Goal: Task Accomplishment & Management: Manage account settings

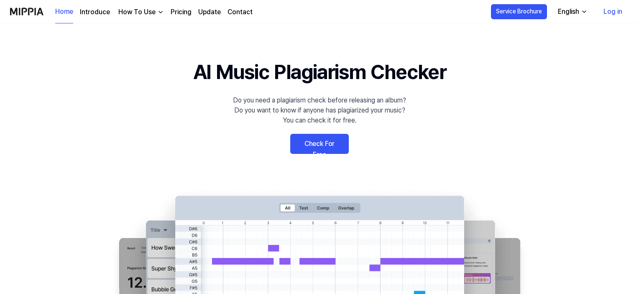
click at [326, 143] on link "Check For Free" at bounding box center [319, 144] width 59 height 20
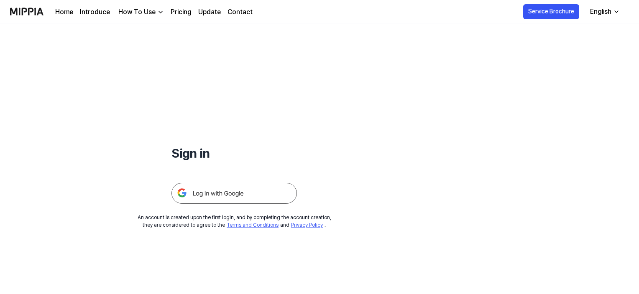
click at [227, 192] on img at bounding box center [233, 193] width 125 height 21
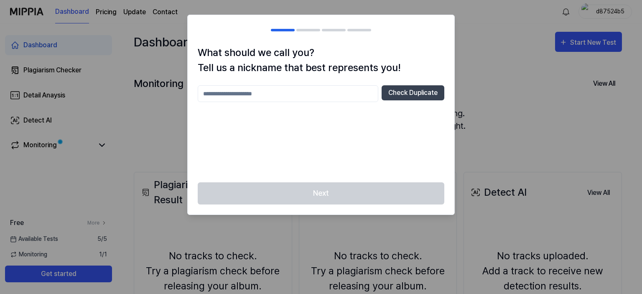
drag, startPoint x: 311, startPoint y: 130, endPoint x: 292, endPoint y: 131, distance: 18.8
click at [292, 131] on div "Check Duplicate" at bounding box center [321, 128] width 247 height 87
click at [284, 90] on input "text" at bounding box center [288, 93] width 181 height 17
type input "*******"
click at [401, 95] on button "Check Duplicate" at bounding box center [413, 92] width 63 height 15
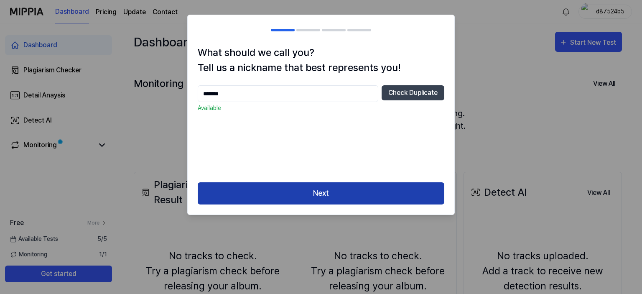
click at [348, 189] on button "Next" at bounding box center [321, 193] width 247 height 22
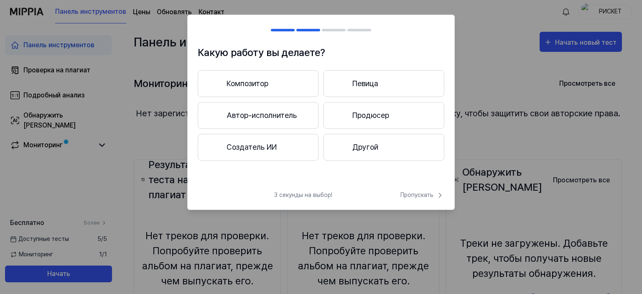
click at [388, 50] on h1 "Какую работу вы делаете?" at bounding box center [321, 52] width 247 height 15
click at [365, 154] on button "Другой" at bounding box center [383, 147] width 121 height 27
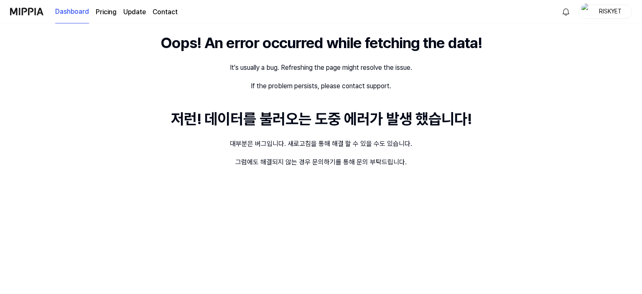
click at [351, 60] on div "Oops! An error occurred while fetching the data! It's usually a bug. Refreshing…" at bounding box center [321, 158] width 642 height 270
click at [337, 82] on div "If the problem persists, please contact support." at bounding box center [321, 86] width 140 height 10
click at [336, 91] on div "If the problem persists, please contact support." at bounding box center [321, 86] width 140 height 10
click at [32, 6] on img at bounding box center [26, 11] width 33 height 23
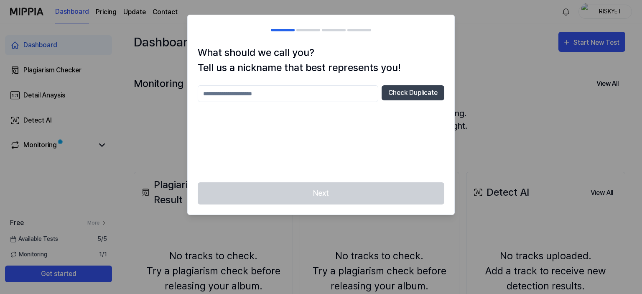
click at [321, 98] on input "text" at bounding box center [288, 93] width 181 height 17
type input "*******"
click at [401, 95] on button "Check Duplicate" at bounding box center [413, 92] width 63 height 15
click at [389, 93] on button "Check Duplicate" at bounding box center [413, 92] width 63 height 15
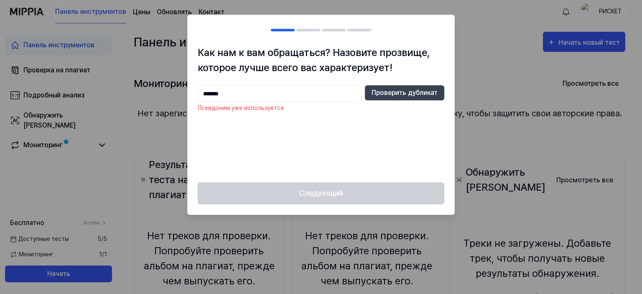
click at [499, 46] on div at bounding box center [321, 147] width 642 height 294
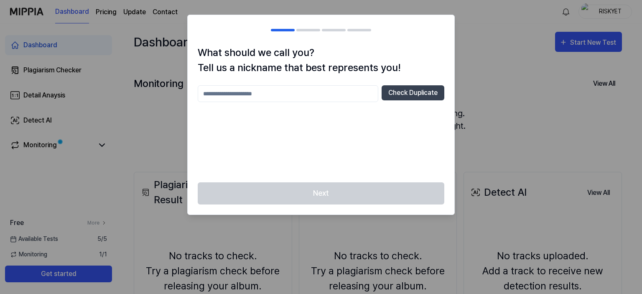
click at [317, 91] on input "text" at bounding box center [288, 93] width 181 height 17
click at [396, 95] on button "Check Duplicate" at bounding box center [413, 92] width 63 height 15
click at [334, 93] on input "*******" at bounding box center [288, 93] width 181 height 17
type input "********"
click at [593, 9] on div at bounding box center [321, 147] width 642 height 294
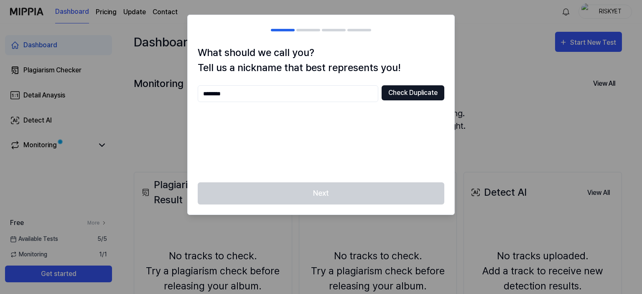
click at [396, 91] on button "Check Duplicate" at bounding box center [413, 92] width 63 height 15
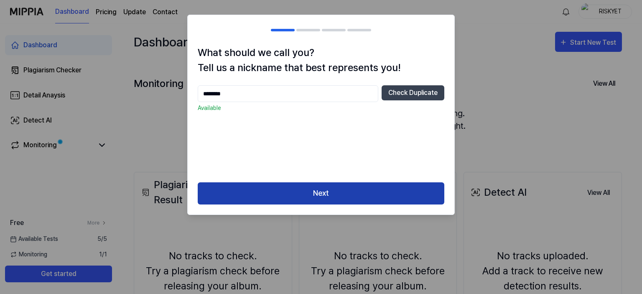
click at [309, 184] on button "Next" at bounding box center [321, 193] width 247 height 22
click at [346, 186] on button "Next" at bounding box center [321, 193] width 247 height 22
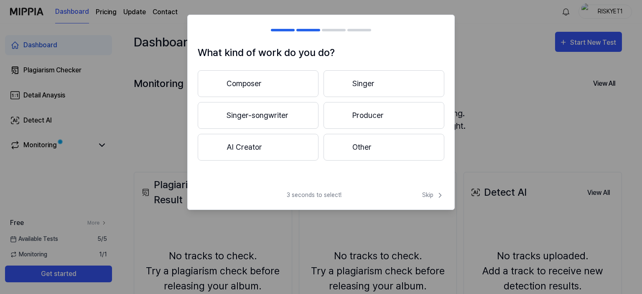
click at [295, 141] on button "AI Creator" at bounding box center [258, 147] width 121 height 27
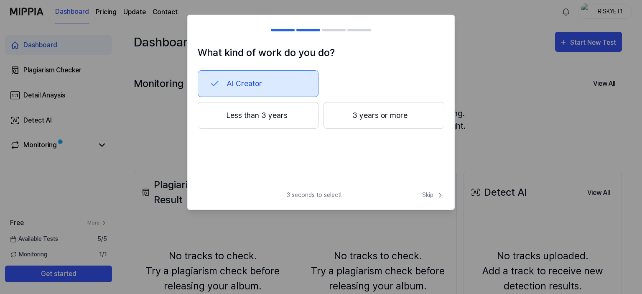
click at [297, 123] on button "Less than 3 years" at bounding box center [258, 115] width 121 height 27
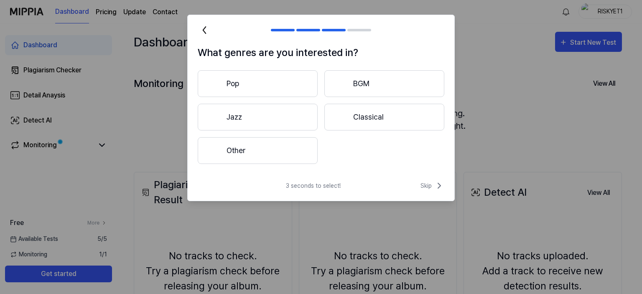
click at [273, 81] on button "Pop" at bounding box center [258, 83] width 120 height 27
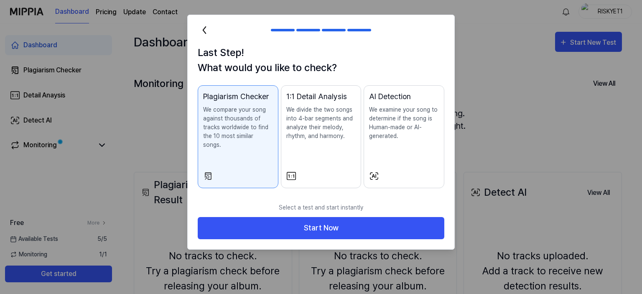
click at [308, 132] on p "We divide the two songs into 4-bar segments and analyze their melody, rhythm, a…" at bounding box center [321, 122] width 70 height 35
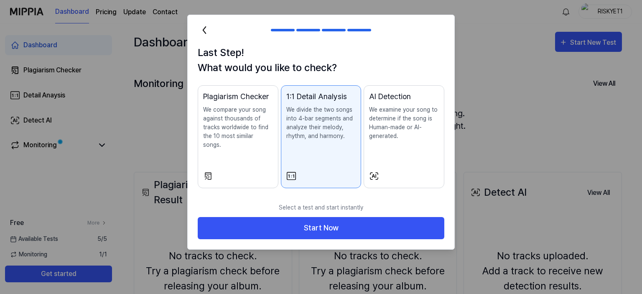
click at [405, 122] on p "We examine your song to determine if the song is Human-made or AI-generated." at bounding box center [404, 122] width 70 height 35
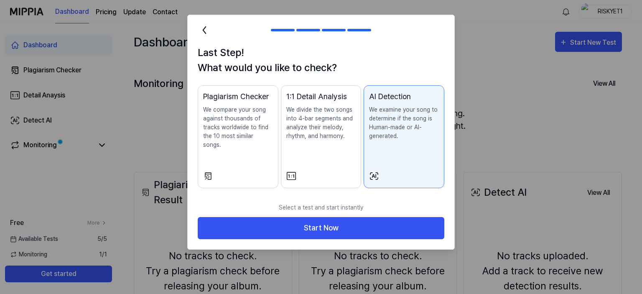
click at [325, 123] on p "We divide the two songs into 4-bar segments and analyze their melody, rhythm, a…" at bounding box center [321, 122] width 70 height 35
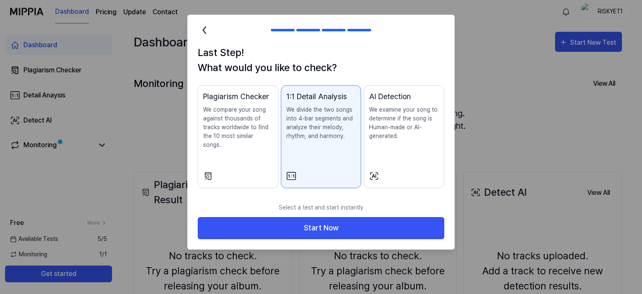
click at [251, 111] on p "We compare your song against thousands of tracks worldwide to find the 10 most …" at bounding box center [238, 127] width 70 height 44
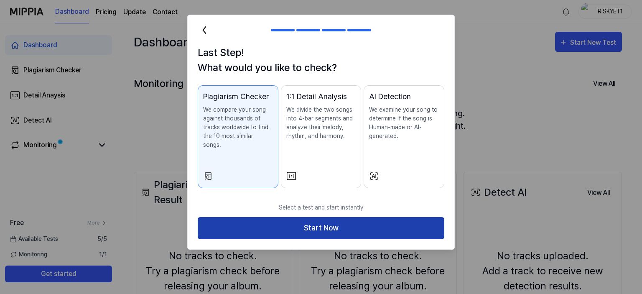
click at [323, 217] on button "Start Now" at bounding box center [321, 228] width 247 height 22
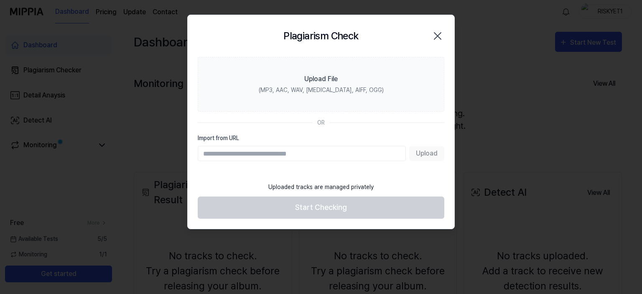
click at [425, 153] on div "Upload" at bounding box center [321, 153] width 247 height 15
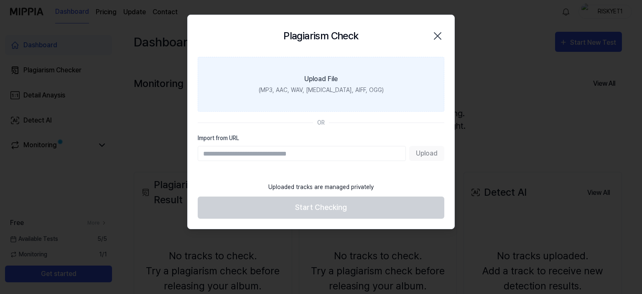
click at [351, 82] on label "Upload File (MP3, AAC, WAV, FLAC, AIFF, OGG)" at bounding box center [321, 84] width 247 height 55
click at [0, 0] on input "Upload File (MP3, AAC, WAV, FLAC, AIFF, OGG)" at bounding box center [0, 0] width 0 height 0
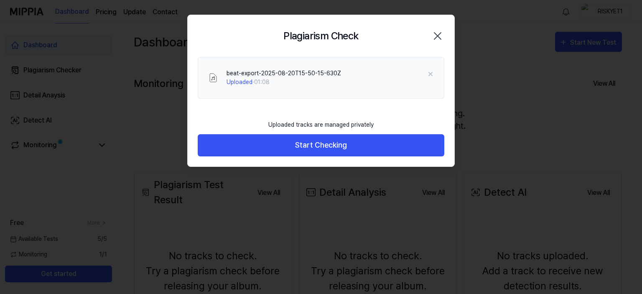
drag, startPoint x: 386, startPoint y: 165, endPoint x: 375, endPoint y: 112, distance: 54.2
click at [375, 112] on div "beat-export-2025-08-20T15-50-15-630Z Uploaded · 01:08" at bounding box center [321, 86] width 267 height 59
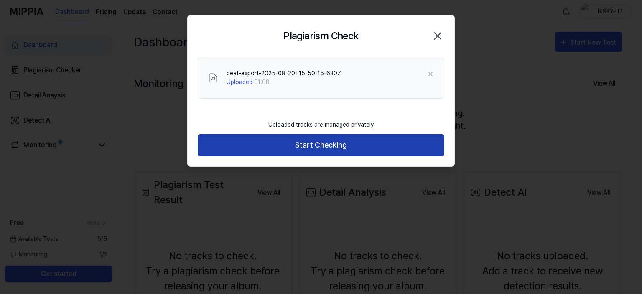
click at [369, 145] on button "Start Checking" at bounding box center [321, 145] width 247 height 22
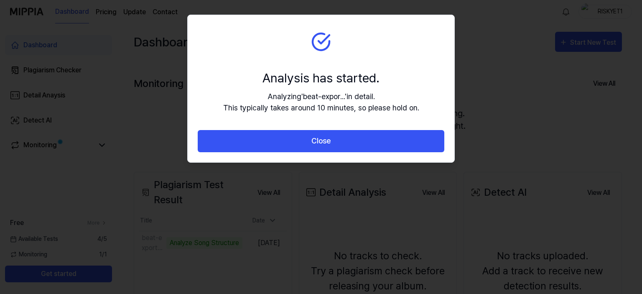
click at [383, 93] on div "Analyzing ' beat-expor... ' in detail. This typically takes around 10 minutes, …" at bounding box center [321, 102] width 196 height 23
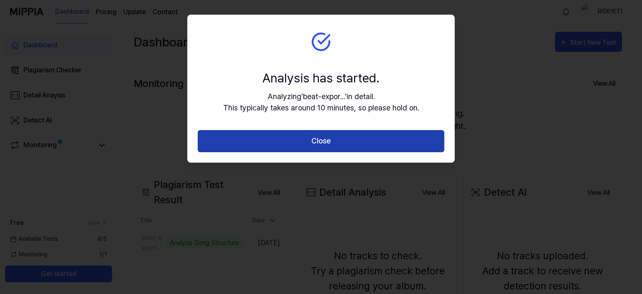
click at [366, 134] on button "Close" at bounding box center [321, 141] width 247 height 22
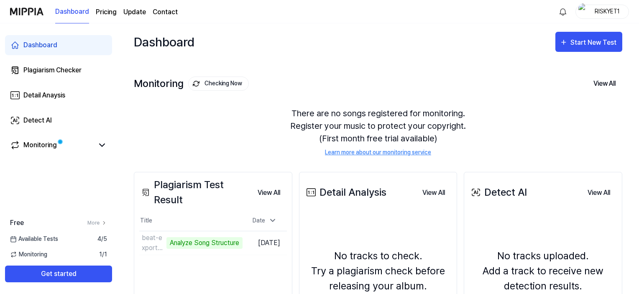
click at [610, 8] on div "RISKYET1" at bounding box center [606, 11] width 33 height 9
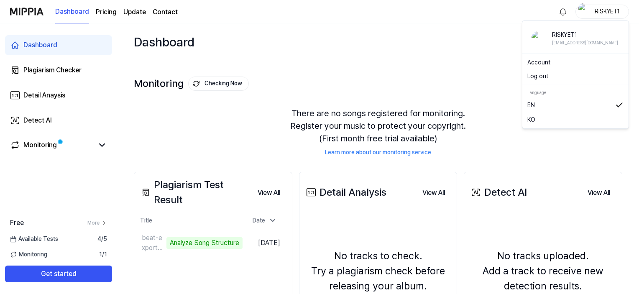
click at [542, 64] on link "Account" at bounding box center [575, 62] width 96 height 9
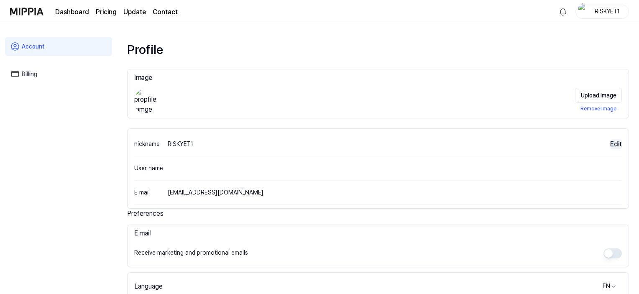
click at [613, 142] on button "Edit" at bounding box center [616, 144] width 12 height 10
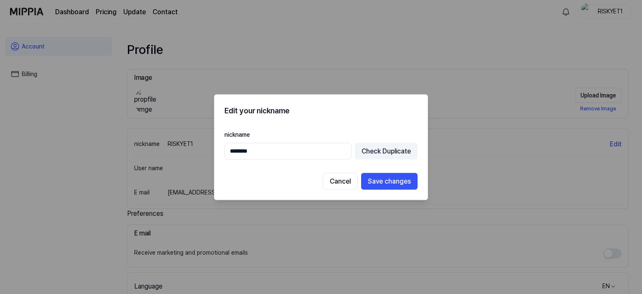
click at [287, 157] on input "********" at bounding box center [287, 150] width 127 height 17
click at [368, 180] on button "Save changes" at bounding box center [389, 181] width 56 height 17
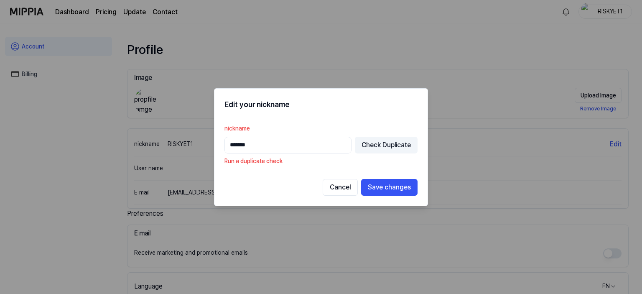
click at [300, 145] on input "*******" at bounding box center [287, 145] width 127 height 17
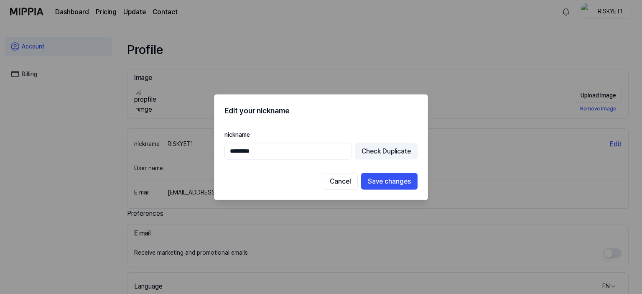
click at [268, 154] on input "*********" at bounding box center [287, 150] width 127 height 17
drag, startPoint x: 219, startPoint y: 146, endPoint x: 182, endPoint y: 145, distance: 36.4
click at [182, 145] on body "Dashboard Pricing Update Contact RISKYET1 Account Billing Profile Image Upload …" at bounding box center [319, 147] width 639 height 294
type input "*"
click at [405, 181] on button "Save changes" at bounding box center [389, 181] width 56 height 17
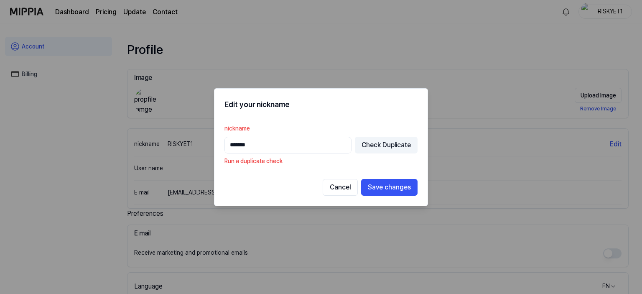
drag, startPoint x: 305, startPoint y: 151, endPoint x: 200, endPoint y: 145, distance: 105.1
click at [200, 145] on body "Dashboard Pricing Update Contact RISKYET1 Account Billing Profile Image Upload …" at bounding box center [319, 147] width 639 height 294
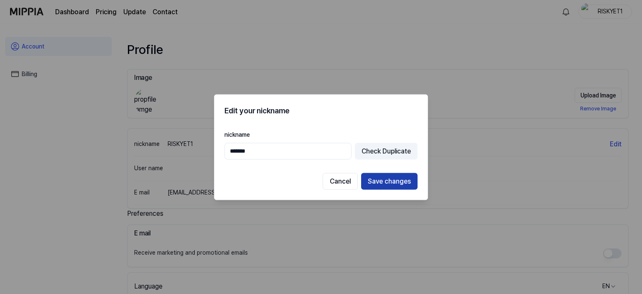
click at [381, 180] on button "Save changes" at bounding box center [389, 181] width 56 height 17
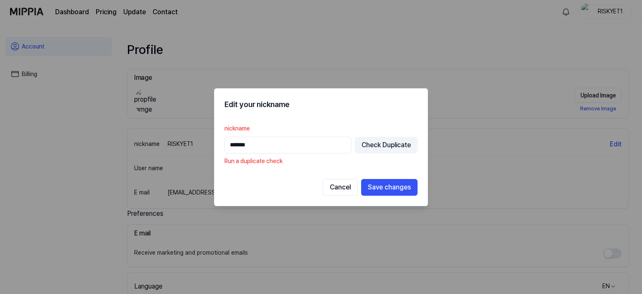
click at [276, 145] on input "*******" at bounding box center [287, 145] width 127 height 17
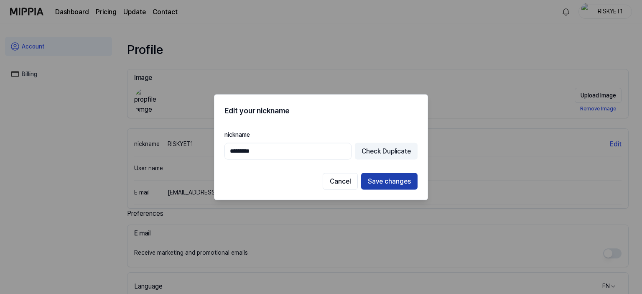
click at [382, 180] on button "Save changes" at bounding box center [389, 181] width 56 height 17
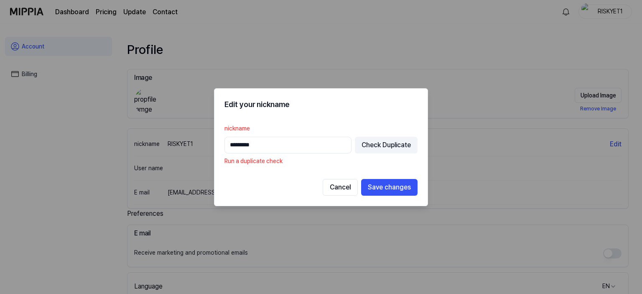
drag, startPoint x: 364, startPoint y: 169, endPoint x: 348, endPoint y: 165, distance: 16.8
click at [349, 165] on p "Run a duplicate check" at bounding box center [320, 161] width 193 height 9
click at [376, 137] on button "Check Duplicate" at bounding box center [386, 145] width 63 height 17
click at [374, 142] on button "Check Duplicate" at bounding box center [386, 145] width 63 height 17
drag, startPoint x: 266, startPoint y: 146, endPoint x: 186, endPoint y: 143, distance: 80.3
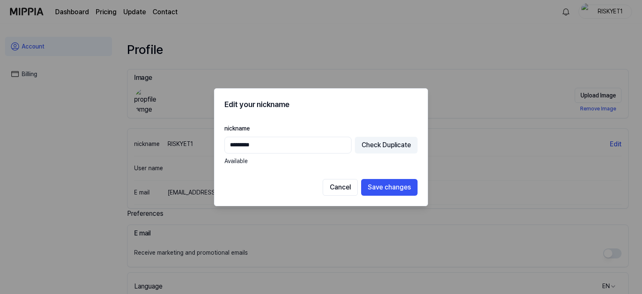
click at [186, 143] on body "Dashboard Pricing Update Contact RISKYET1 Account Billing Profile Image Upload …" at bounding box center [319, 147] width 639 height 294
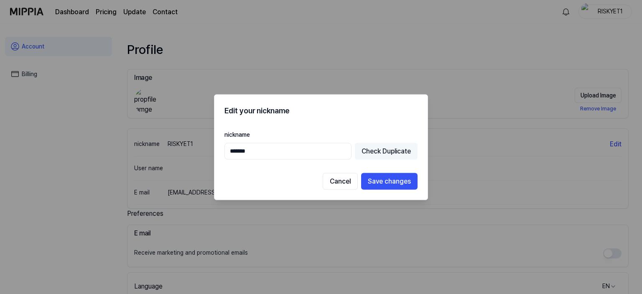
type input "*******"
click at [376, 157] on button "Check Duplicate" at bounding box center [386, 150] width 63 height 17
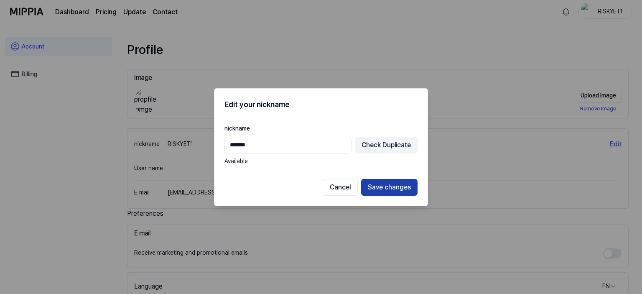
click at [388, 180] on button "Save changes" at bounding box center [389, 187] width 56 height 17
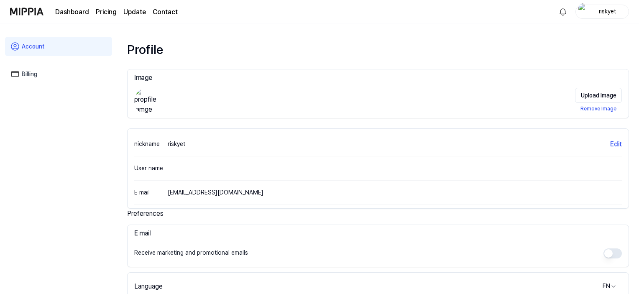
click at [11, 11] on img at bounding box center [26, 11] width 33 height 23
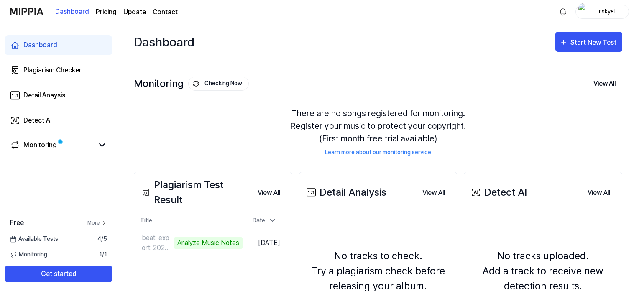
click at [100, 224] on link "More" at bounding box center [97, 223] width 20 height 8
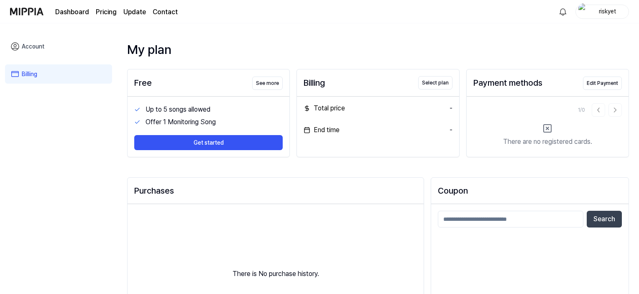
click at [31, 11] on img at bounding box center [26, 11] width 33 height 23
